Goal: Task Accomplishment & Management: Complete application form

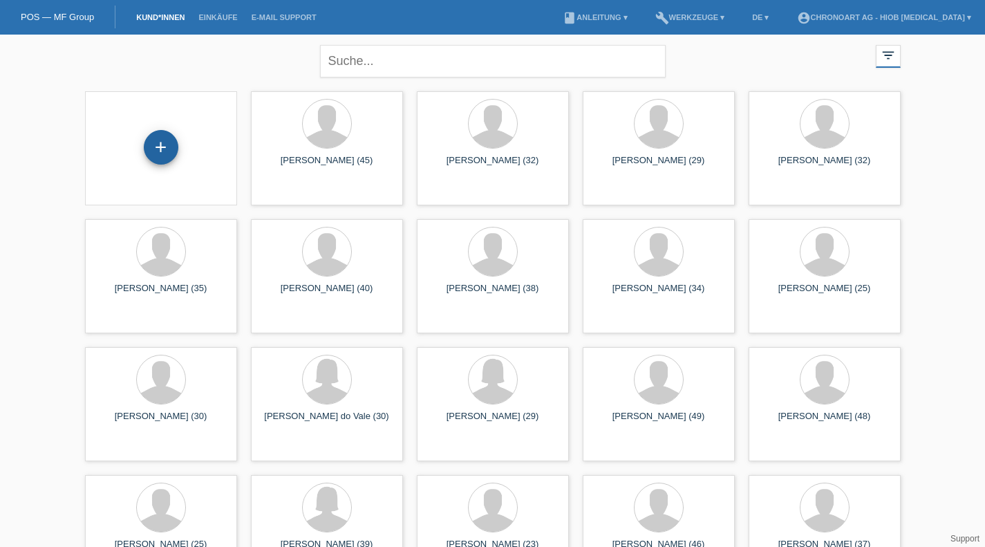
click at [167, 149] on div "+" at bounding box center [161, 147] width 35 height 35
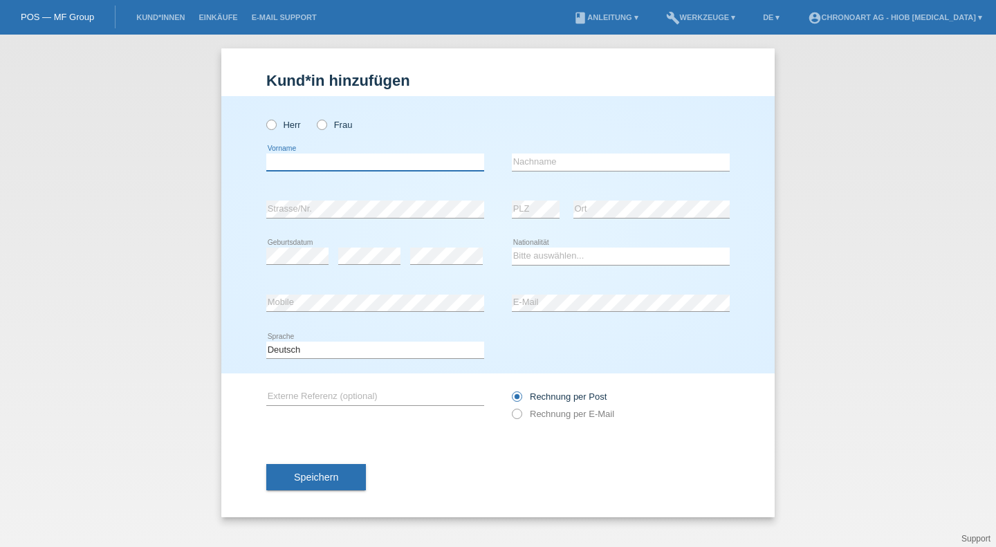
click at [377, 169] on input "text" at bounding box center [375, 162] width 218 height 17
drag, startPoint x: 343, startPoint y: 123, endPoint x: 326, endPoint y: 145, distance: 28.1
click at [342, 124] on label "Frau" at bounding box center [334, 125] width 35 height 10
click at [326, 124] on input "Frau" at bounding box center [321, 124] width 9 height 9
radio input "true"
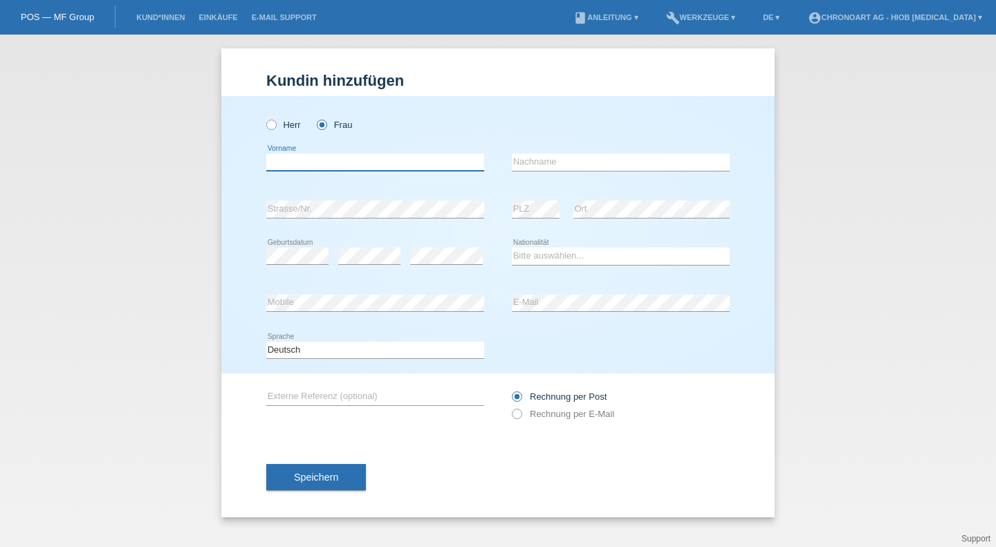
click at [309, 160] on input "text" at bounding box center [375, 162] width 218 height 17
click at [386, 151] on div "error Vorname" at bounding box center [375, 162] width 218 height 47
click at [386, 156] on input "text" at bounding box center [375, 162] width 218 height 17
paste input "Vivienne"
type input "Vivienne"
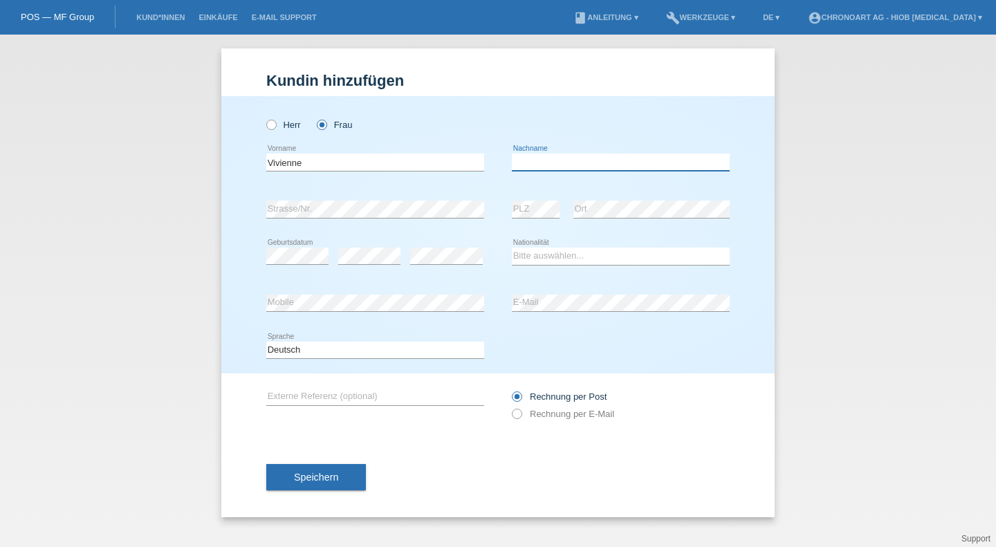
click at [610, 160] on input "text" at bounding box center [621, 162] width 218 height 17
paste input "[PERSON_NAME]"
type input "[PERSON_NAME]"
click at [358, 210] on div "error Strasse/Nr. error PLZ error Ort" at bounding box center [497, 209] width 463 height 47
click at [326, 246] on div "error Geburtsdatum" at bounding box center [297, 256] width 62 height 47
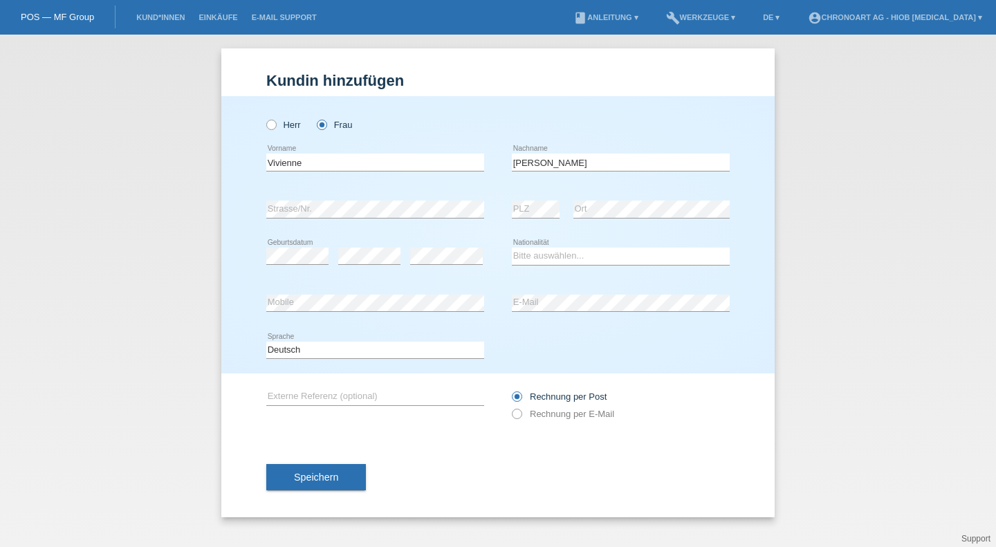
drag, startPoint x: 388, startPoint y: 234, endPoint x: 333, endPoint y: 252, distance: 58.4
click at [388, 234] on div "error" at bounding box center [369, 256] width 62 height 47
drag, startPoint x: 444, startPoint y: 271, endPoint x: 449, endPoint y: 266, distance: 7.8
click at [448, 267] on div "error" at bounding box center [446, 256] width 73 height 47
click at [537, 264] on select "Bitte auswählen... Schweiz Deutschland Liechtenstein Österreich ------------ Af…" at bounding box center [621, 256] width 218 height 17
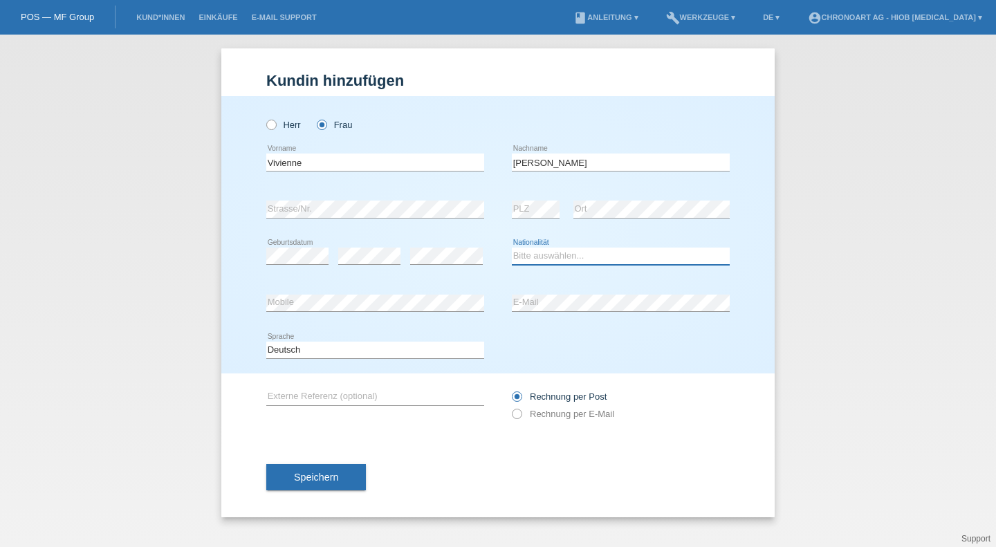
select select "CH"
click at [512, 248] on select "Bitte auswählen... Schweiz Deutschland Liechtenstein Österreich ------------ Af…" at bounding box center [621, 256] width 218 height 17
click at [397, 271] on div "error" at bounding box center [369, 256] width 62 height 47
click at [381, 284] on div "error Mobile" at bounding box center [375, 303] width 218 height 47
click at [367, 311] on div "error Mobile" at bounding box center [375, 304] width 218 height 18
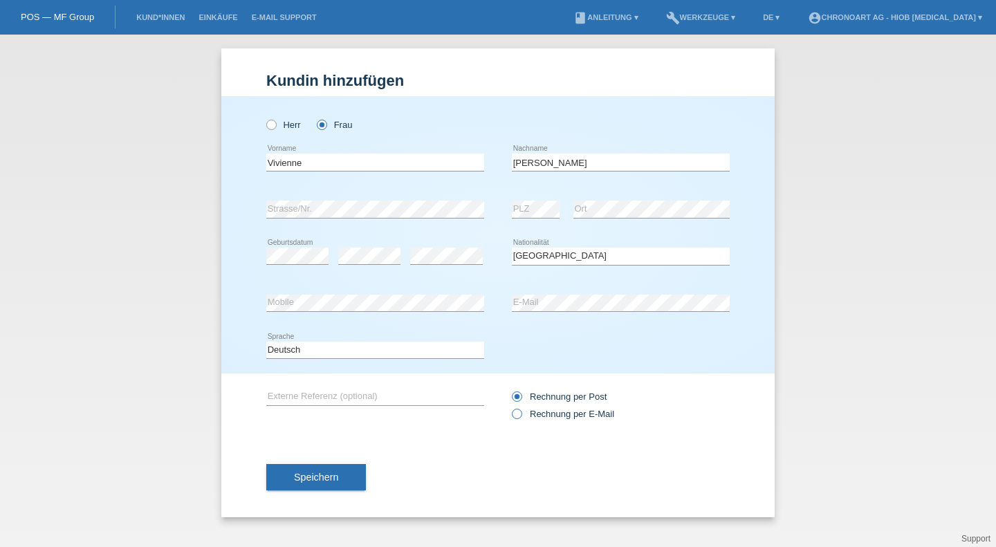
click at [572, 416] on label "Rechnung per E-Mail" at bounding box center [563, 414] width 102 height 10
click at [521, 416] on input "Rechnung per E-Mail" at bounding box center [516, 417] width 9 height 17
radio input "true"
click at [396, 393] on input "text" at bounding box center [375, 396] width 218 height 17
click at [736, 328] on div "Herr Frau Vivienne error Vorname" at bounding box center [497, 234] width 553 height 277
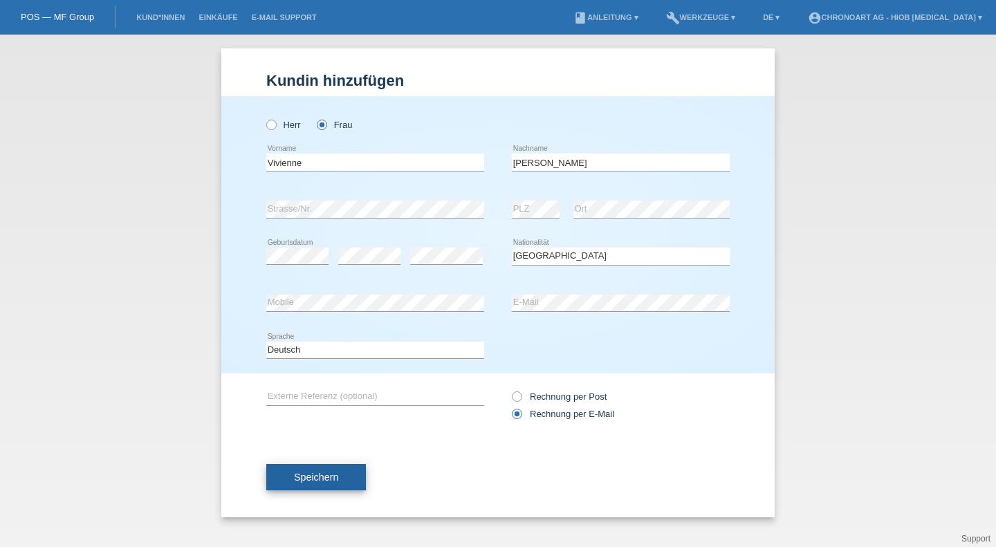
click at [326, 479] on span "Speichern" at bounding box center [316, 477] width 44 height 11
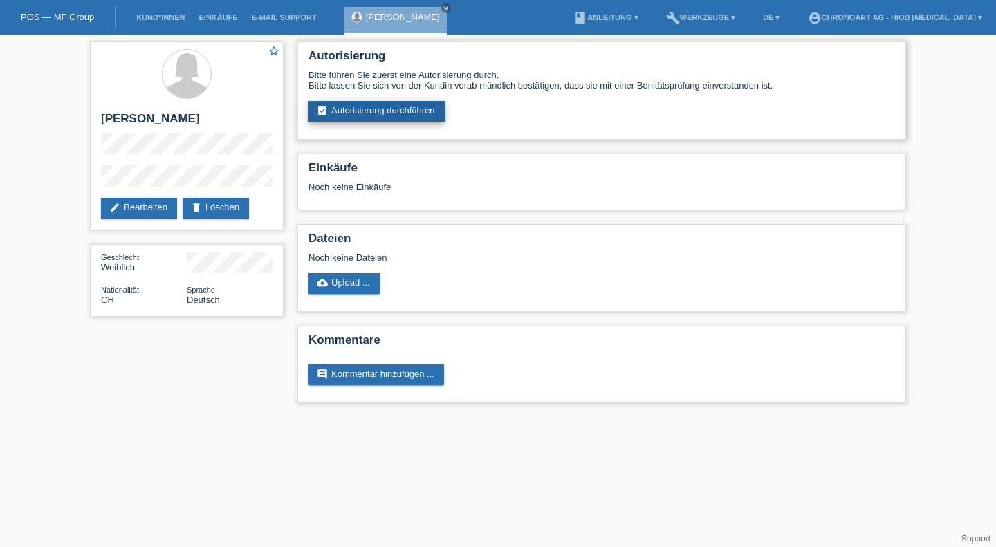
click at [322, 119] on link "assignment_turned_in Autorisierung durchführen" at bounding box center [376, 111] width 136 height 21
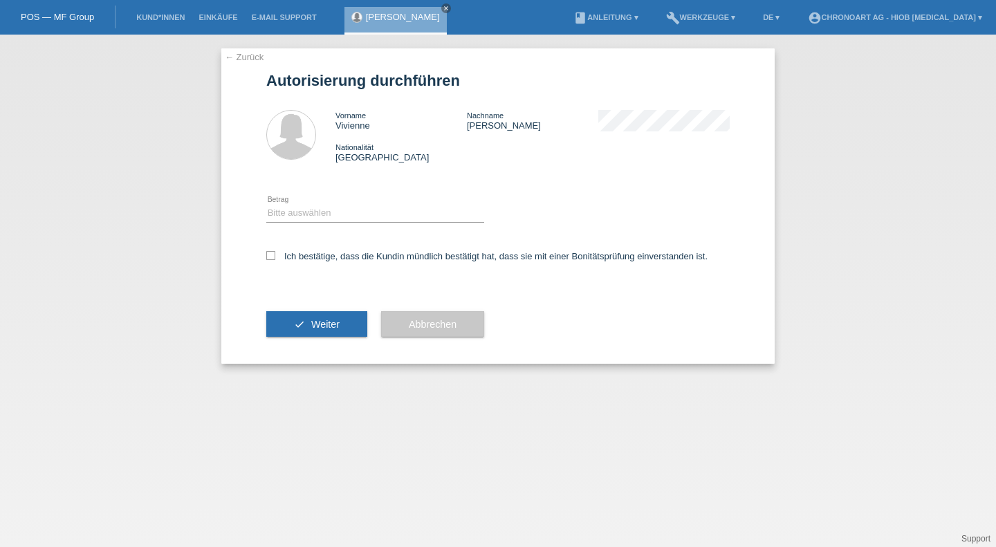
click at [285, 267] on div "Ich bestätige, dass die Kundin mündlich bestätigt hat, dass sie mit einer Bonit…" at bounding box center [497, 260] width 463 height 47
click at [293, 250] on div "Ich bestätige, dass die Kundin mündlich bestätigt hat, dass sie mit einer Bonit…" at bounding box center [497, 260] width 463 height 47
click at [286, 251] on div "Ich bestätige, dass die Kundin mündlich bestätigt hat, dass sie mit einer Bonit…" at bounding box center [497, 260] width 463 height 47
click at [269, 257] on icon at bounding box center [270, 255] width 9 height 9
click at [269, 257] on input "Ich bestätige, dass die Kundin mündlich bestätigt hat, dass sie mit einer Bonit…" at bounding box center [270, 255] width 9 height 9
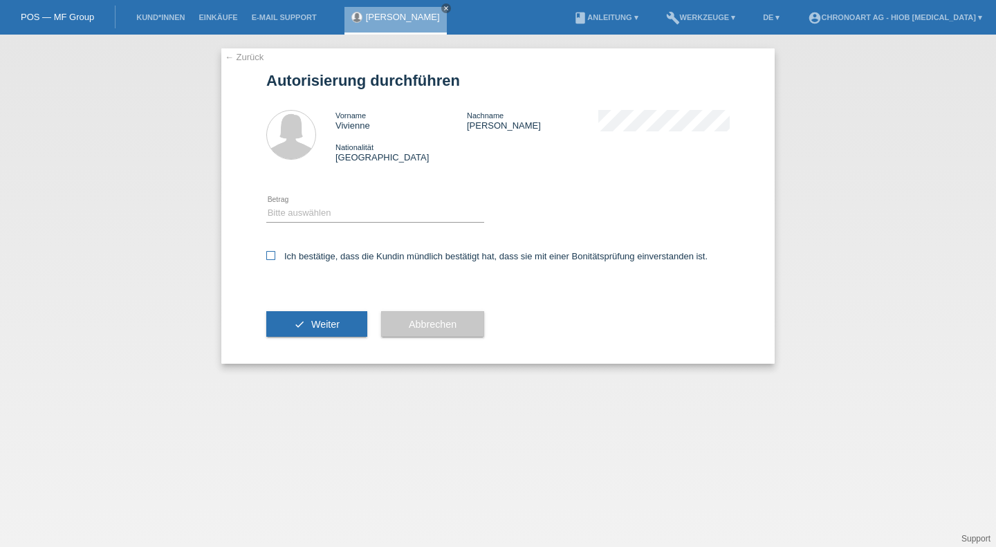
checkbox input "true"
click at [285, 211] on select "Bitte auswählen CHF 1.00 - CHF 499.00 CHF 500.00 - CHF 1'999.00 CHF 2'000.00 - …" at bounding box center [375, 213] width 218 height 17
select select "3"
click at [266, 205] on select "Bitte auswählen CHF 1.00 - CHF 499.00 CHF 500.00 - CHF 1'999.00 CHF 2'000.00 - …" at bounding box center [375, 213] width 218 height 17
drag, startPoint x: 333, startPoint y: 323, endPoint x: 341, endPoint y: 259, distance: 64.1
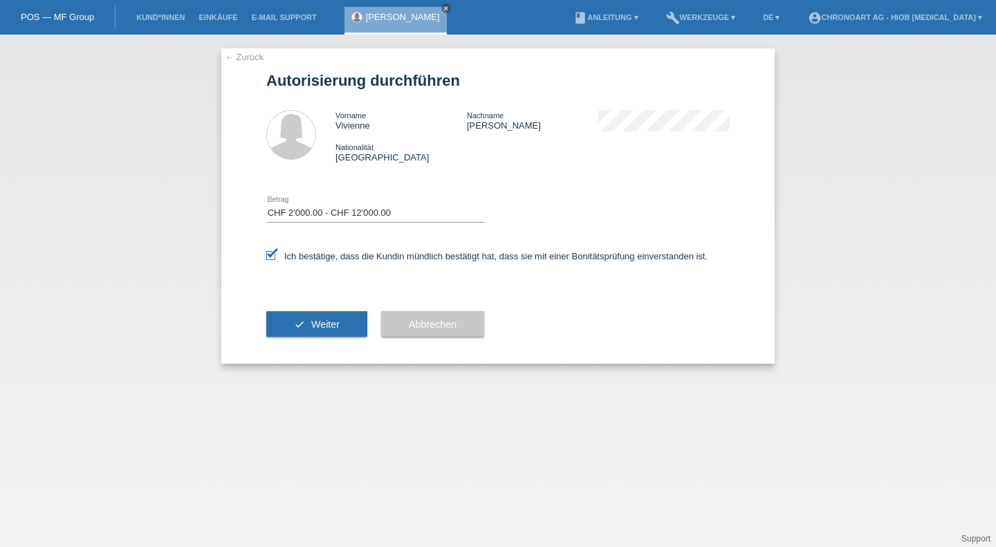
click at [333, 323] on span "Weiter" at bounding box center [325, 324] width 28 height 11
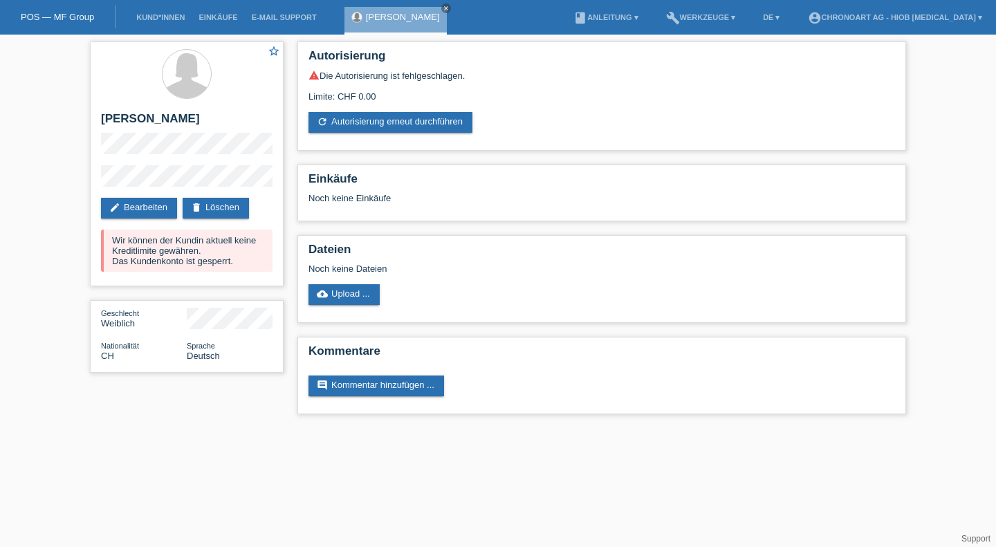
click at [87, 176] on div "star_border [PERSON_NAME] edit Bearbeiten delete Löschen Wir können der Kundin …" at bounding box center [186, 211] width 207 height 352
click at [77, 138] on div "star_border [PERSON_NAME] edit Bearbeiten delete Löschen Wir können der Kundin …" at bounding box center [498, 231] width 996 height 393
